Goal: Information Seeking & Learning: Learn about a topic

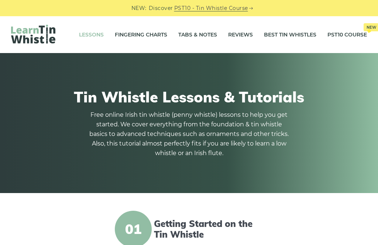
click at [141, 38] on link "Fingering Charts" at bounding box center [141, 34] width 52 height 18
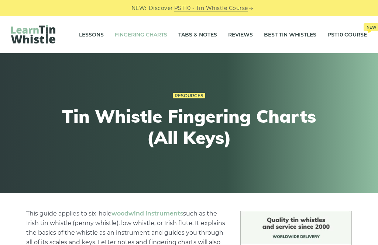
click at [194, 38] on link "Tabs & Notes" at bounding box center [197, 34] width 39 height 18
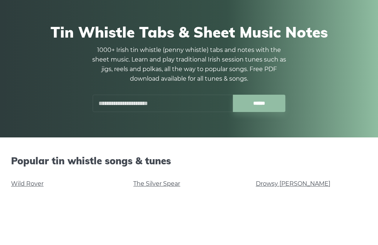
scroll to position [129, 0]
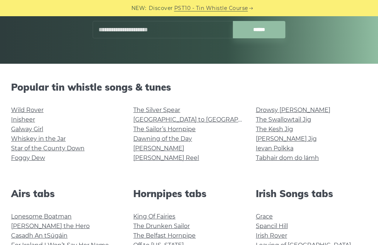
click at [36, 111] on link "Wild Rover" at bounding box center [27, 110] width 32 height 7
